Goal: Transaction & Acquisition: Book appointment/travel/reservation

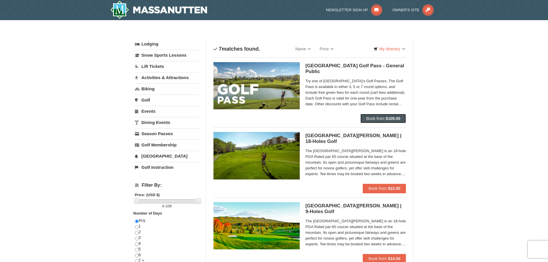
click at [375, 118] on span "Book from" at bounding box center [375, 118] width 18 height 5
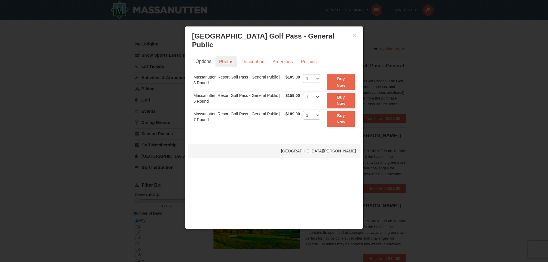
click at [222, 56] on link "Photos" at bounding box center [226, 61] width 22 height 11
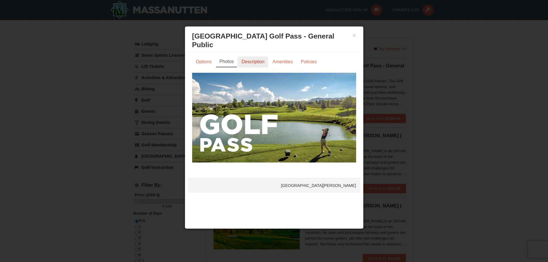
click at [246, 56] on link "Description" at bounding box center [252, 61] width 30 height 11
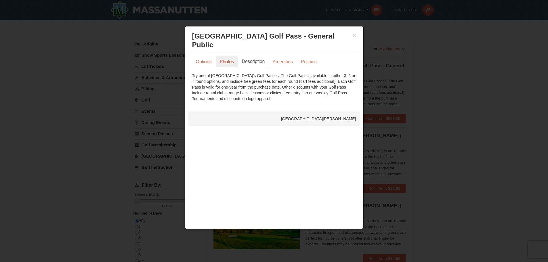
click at [227, 56] on link "Photos" at bounding box center [227, 61] width 22 height 11
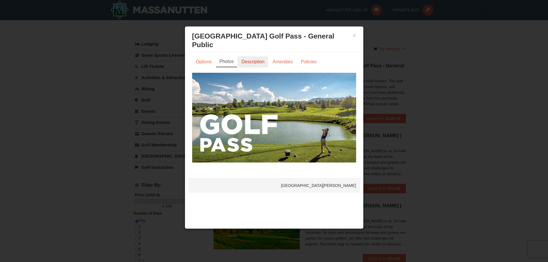
click at [249, 56] on link "Description" at bounding box center [252, 61] width 30 height 11
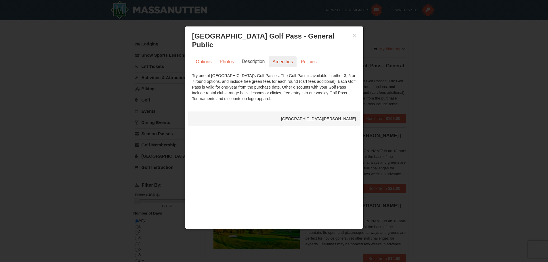
click at [283, 58] on link "Amenities" at bounding box center [283, 61] width 28 height 11
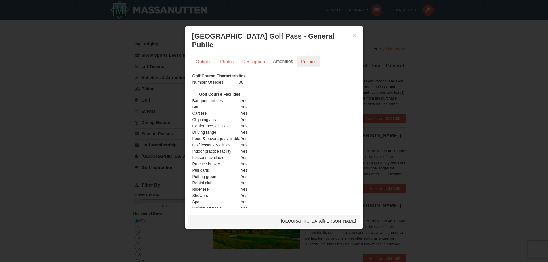
click at [310, 56] on link "Policies" at bounding box center [308, 61] width 23 height 11
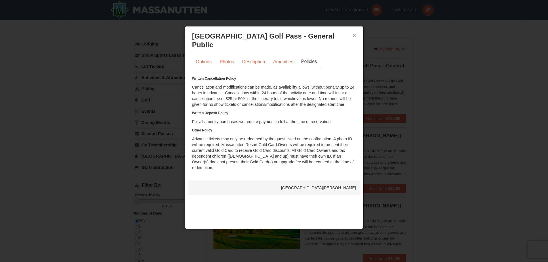
click at [352, 35] on button "×" at bounding box center [353, 35] width 3 height 6
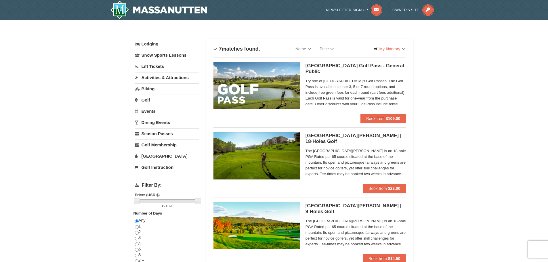
click at [154, 77] on link "Activities & Attractions" at bounding box center [167, 77] width 64 height 11
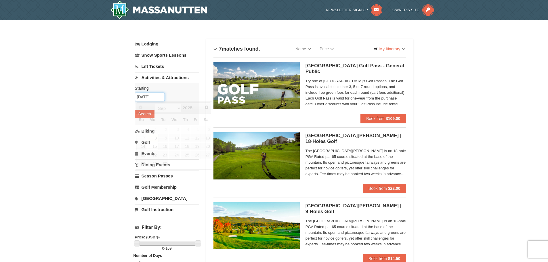
click at [153, 97] on input "[DATE]" at bounding box center [150, 97] width 30 height 9
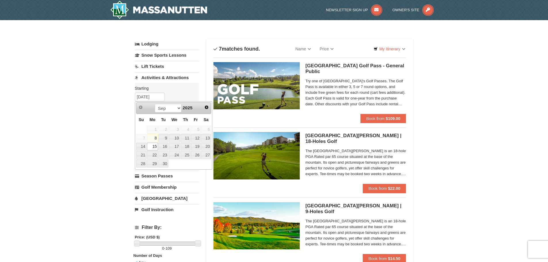
click at [151, 145] on link "15" at bounding box center [152, 147] width 11 height 8
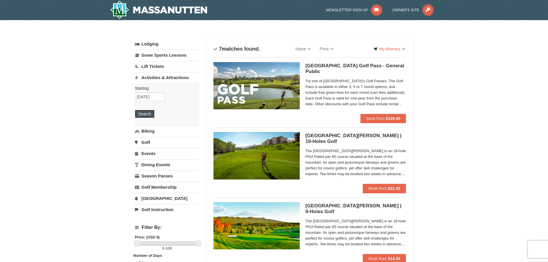
click at [144, 115] on button "Search" at bounding box center [145, 114] width 20 height 8
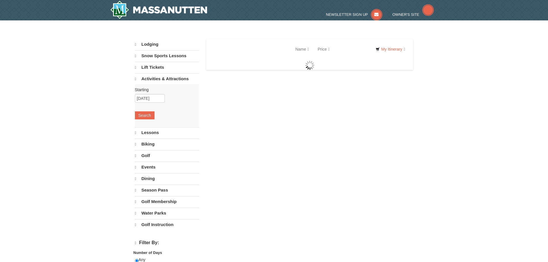
select select "9"
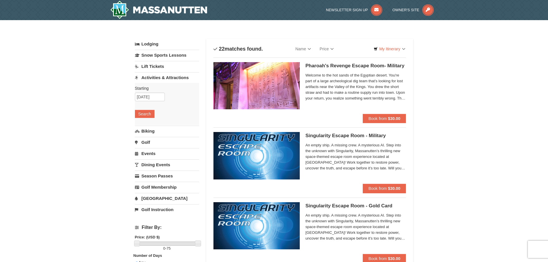
click at [261, 84] on img at bounding box center [256, 85] width 86 height 47
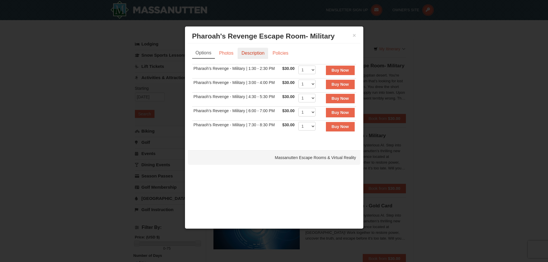
click at [256, 53] on link "Description" at bounding box center [252, 53] width 30 height 11
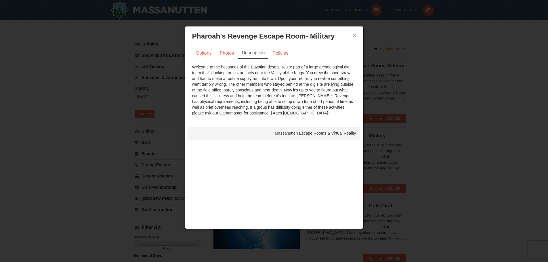
click at [355, 36] on button "×" at bounding box center [353, 35] width 3 height 6
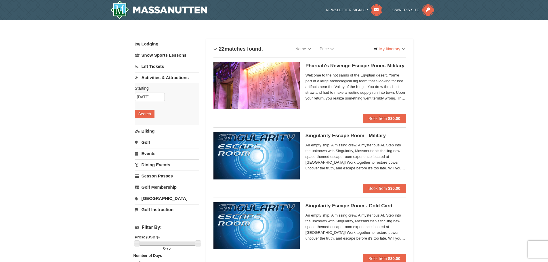
click at [250, 158] on img at bounding box center [256, 155] width 86 height 47
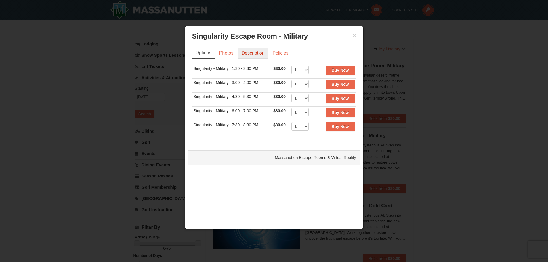
click at [253, 54] on link "Description" at bounding box center [252, 53] width 30 height 11
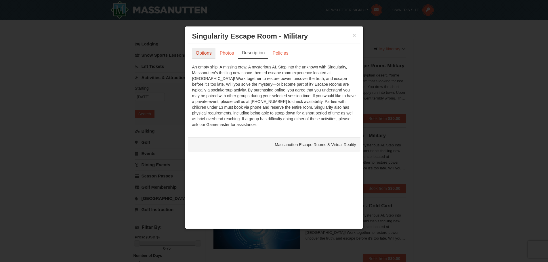
click at [206, 51] on link "Options" at bounding box center [203, 53] width 23 height 11
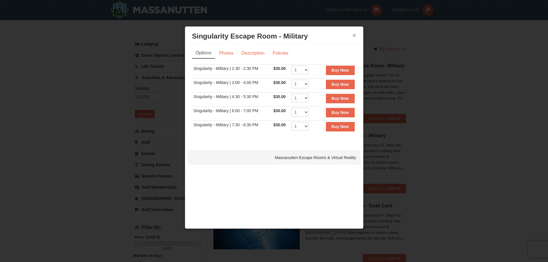
click at [354, 33] on button "×" at bounding box center [353, 35] width 3 height 6
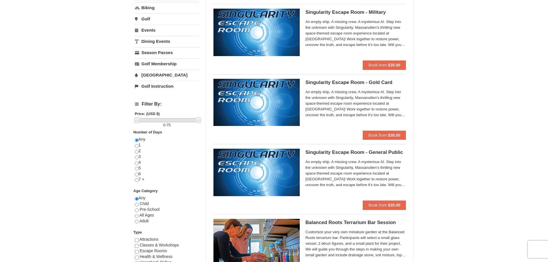
scroll to position [144, 0]
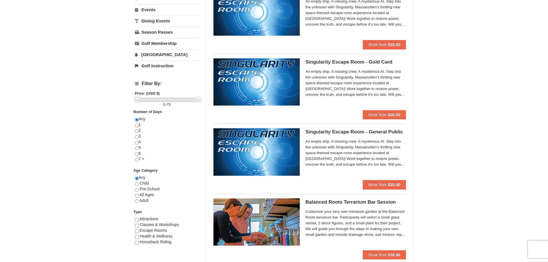
click at [269, 149] on img at bounding box center [256, 151] width 86 height 47
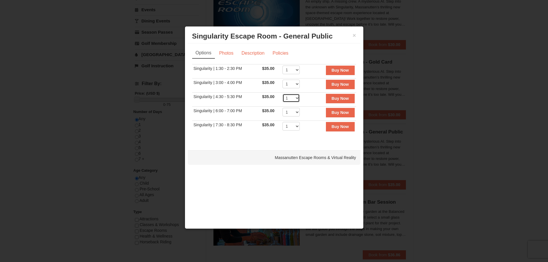
click at [297, 97] on select "1 2 3 4 5 6 7 8" at bounding box center [290, 98] width 17 height 9
select select "6"
click at [282, 94] on select "1 2 3 4 5 6 7 8" at bounding box center [290, 98] width 17 height 9
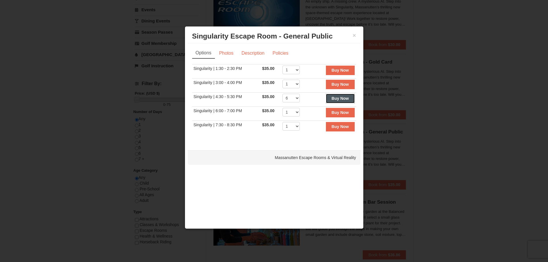
click at [335, 99] on strong "Buy Now" at bounding box center [339, 98] width 17 height 5
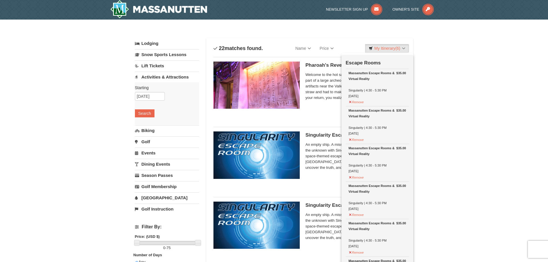
scroll to position [2, 0]
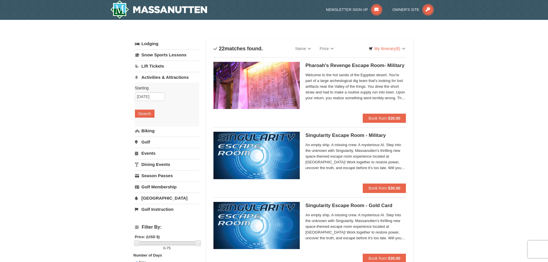
scroll to position [0, 0]
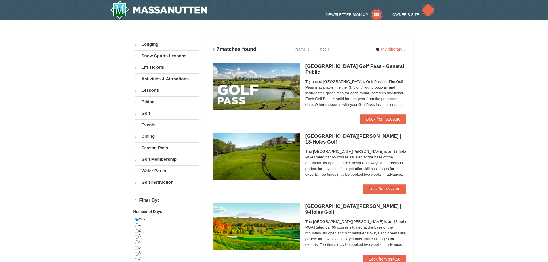
select select "9"
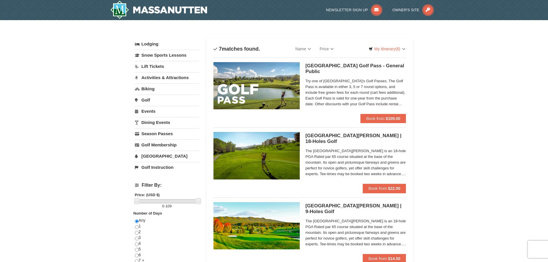
click at [156, 77] on link "Activities & Attractions" at bounding box center [167, 77] width 64 height 11
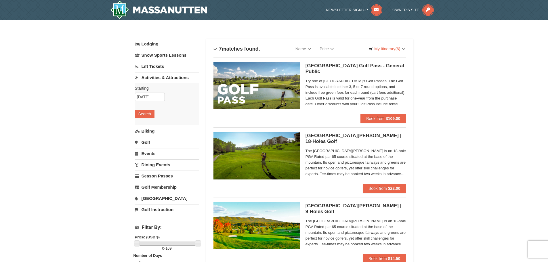
click at [150, 162] on link "Dining Events" at bounding box center [167, 164] width 64 height 11
